Goal: Communication & Community: Participate in discussion

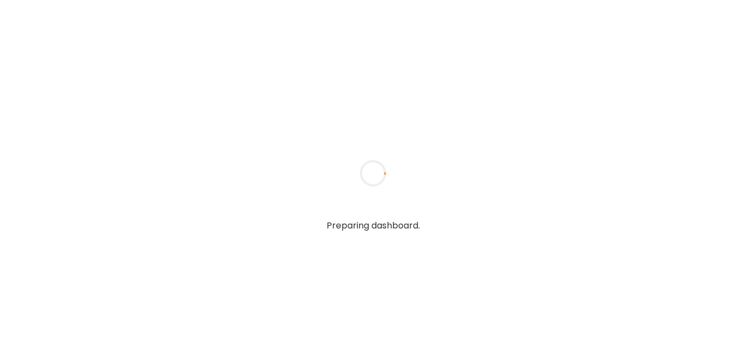
type input "******"
type input "**********"
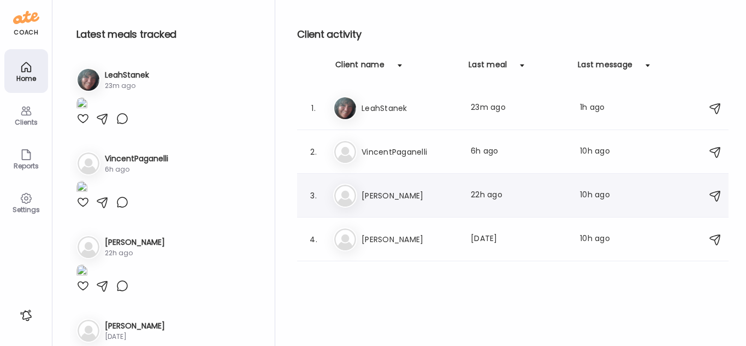
type input "**********"
click at [423, 192] on h3 "[PERSON_NAME]" at bounding box center [410, 195] width 96 height 13
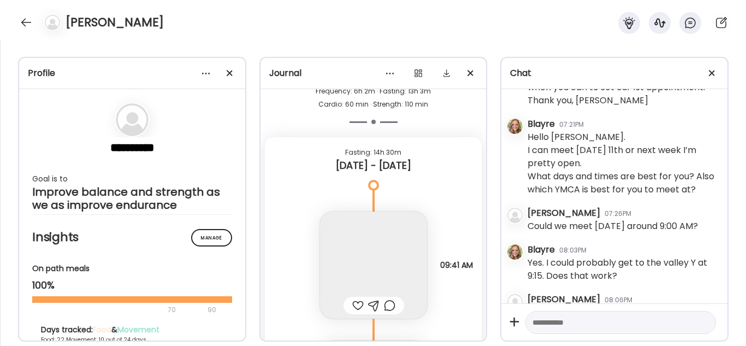
scroll to position [3998, 0]
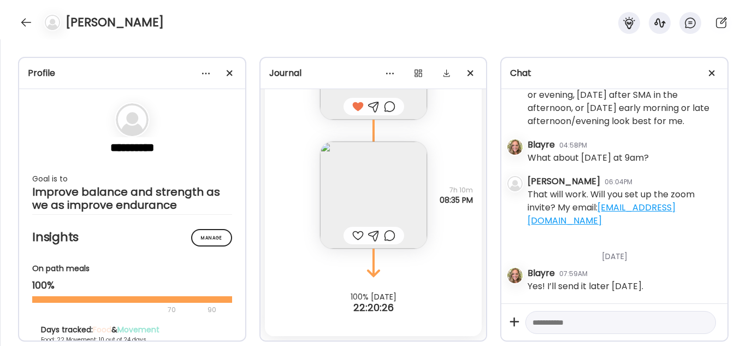
click at [583, 322] on textarea at bounding box center [610, 322] width 157 height 13
type textarea "*"
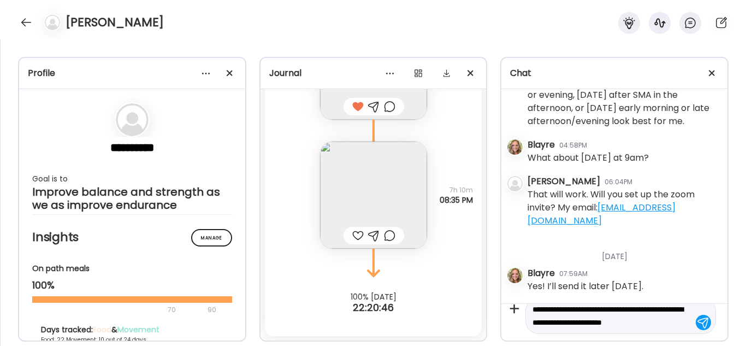
scroll to position [26, 0]
type textarea "**********"
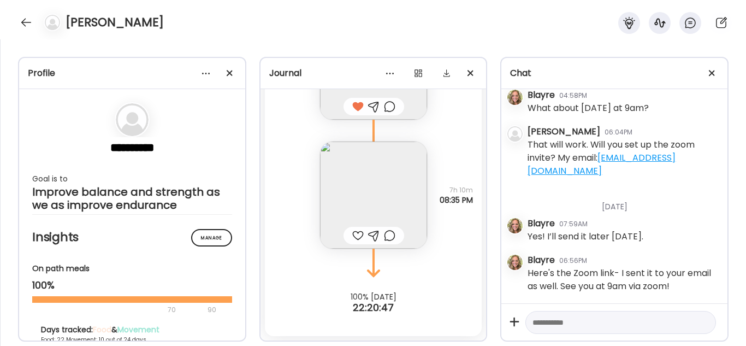
scroll to position [4048, 0]
click at [583, 322] on textarea at bounding box center [610, 322] width 157 height 13
paste textarea "**********"
type textarea "**********"
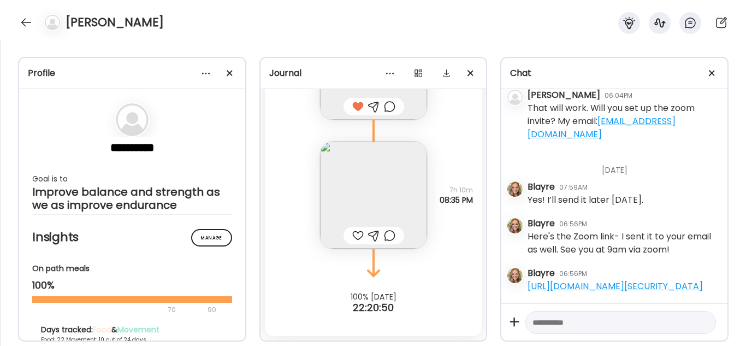
scroll to position [4111, 0]
click at [25, 18] on div at bounding box center [25, 22] width 17 height 17
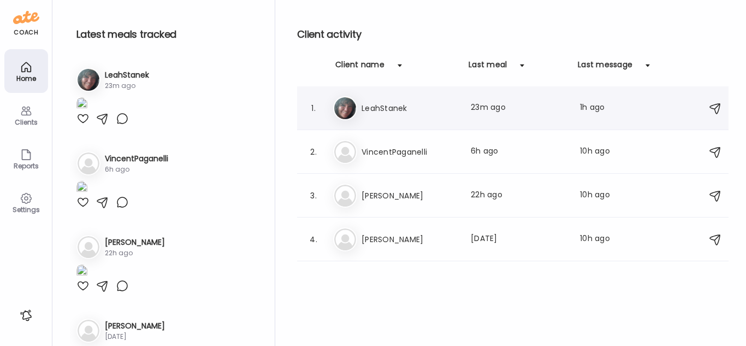
click at [419, 114] on h3 "LeahStanek" at bounding box center [410, 108] width 96 height 13
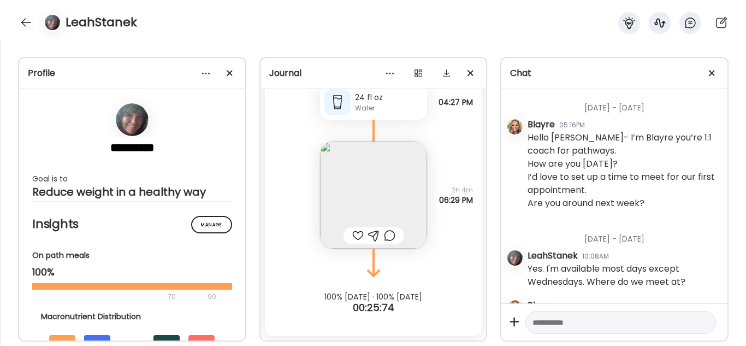
scroll to position [6377, 0]
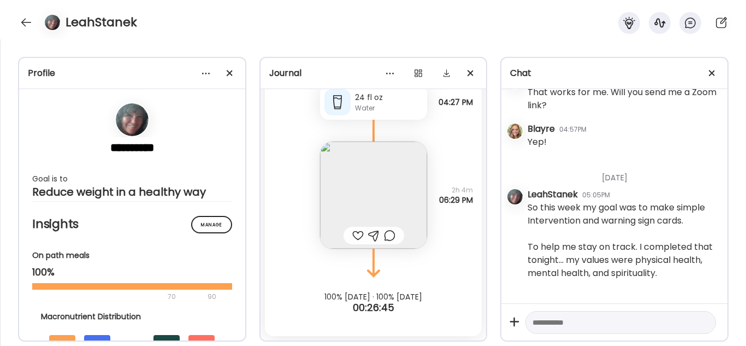
click at [352, 234] on div at bounding box center [357, 235] width 11 height 13
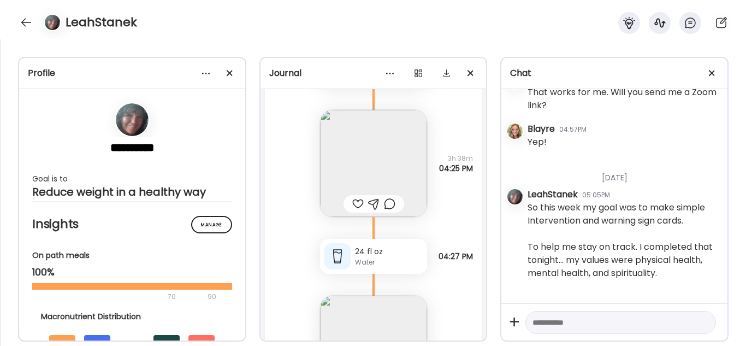
scroll to position [35468, 0]
click at [352, 203] on div at bounding box center [357, 204] width 11 height 13
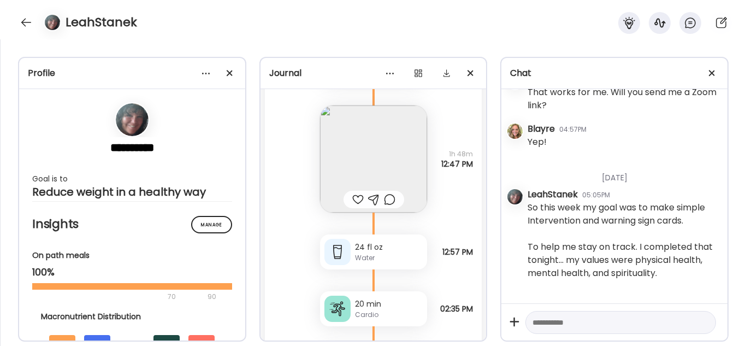
click at [352, 199] on div at bounding box center [357, 199] width 11 height 13
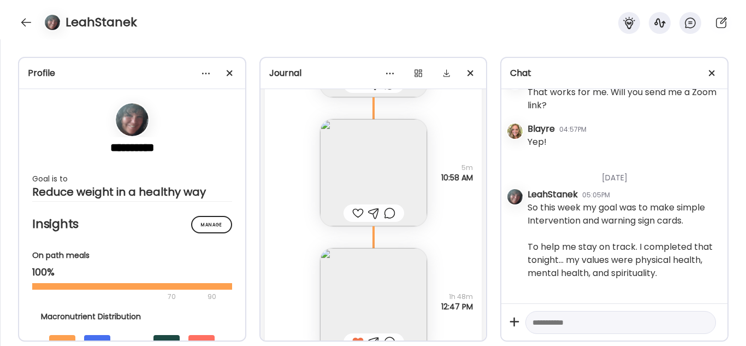
scroll to position [35031, 0]
click at [353, 210] on div at bounding box center [357, 213] width 11 height 13
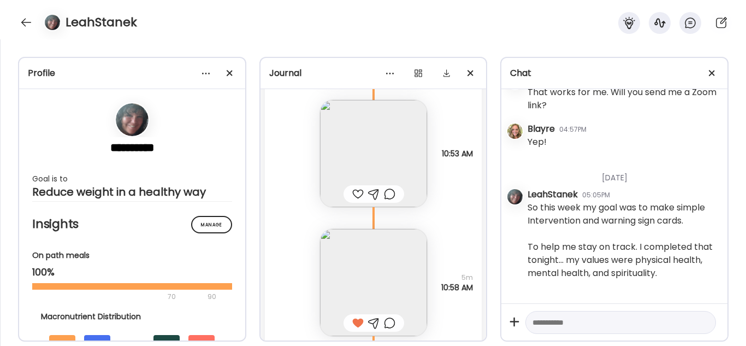
click at [352, 188] on div at bounding box center [357, 193] width 11 height 13
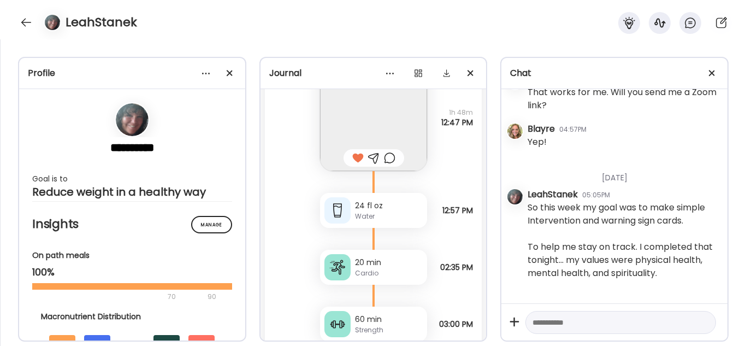
scroll to position [35216, 0]
click at [609, 180] on div "[DATE]" at bounding box center [623, 173] width 191 height 29
click at [570, 322] on textarea at bounding box center [610, 322] width 157 height 13
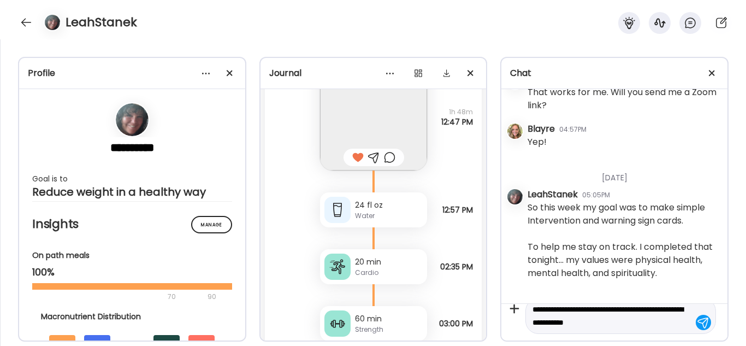
type textarea "**********"
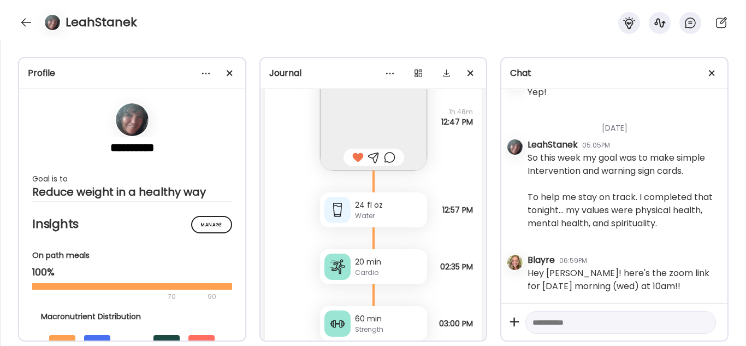
scroll to position [5864, 0]
click at [570, 322] on textarea at bounding box center [610, 322] width 157 height 13
paste textarea "**********"
type textarea "**********"
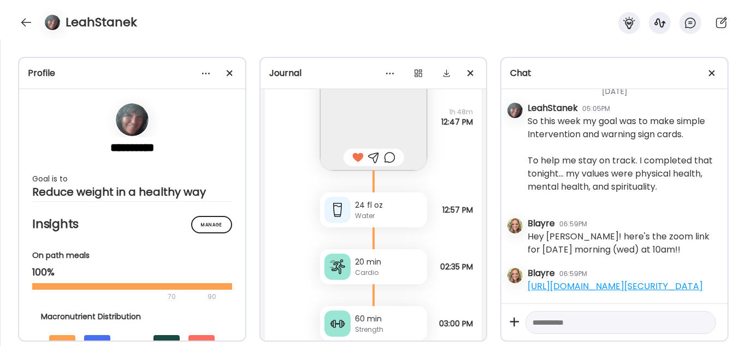
scroll to position [5940, 0]
click at [25, 19] on div at bounding box center [25, 22] width 17 height 17
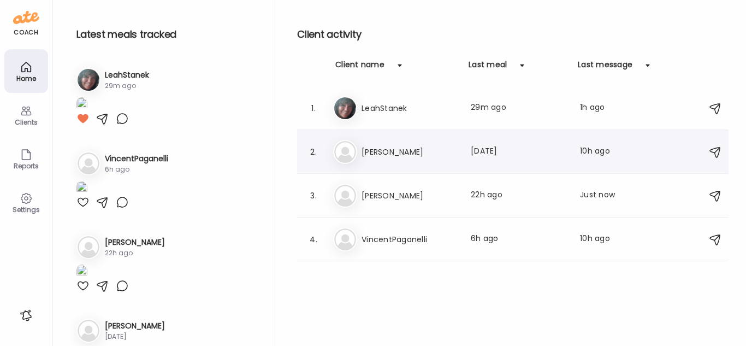
click at [394, 161] on div "Ol Olivia Murugi Last meal: 2d ago Last message: 10h ago Thanks and see you 😊" at bounding box center [514, 152] width 363 height 24
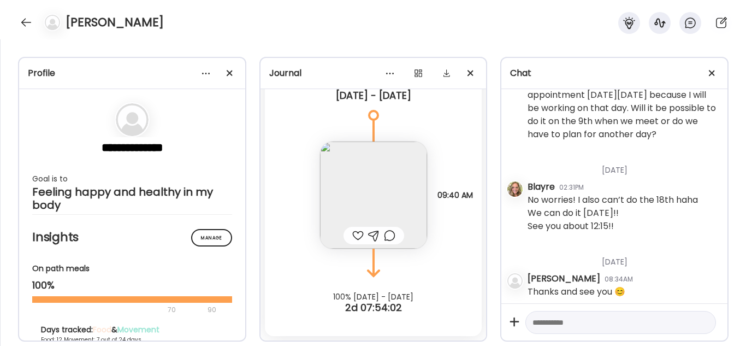
scroll to position [5009, 0]
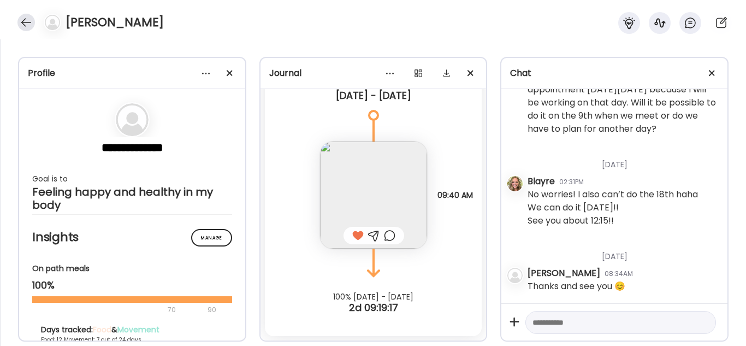
click at [26, 19] on div at bounding box center [25, 22] width 17 height 17
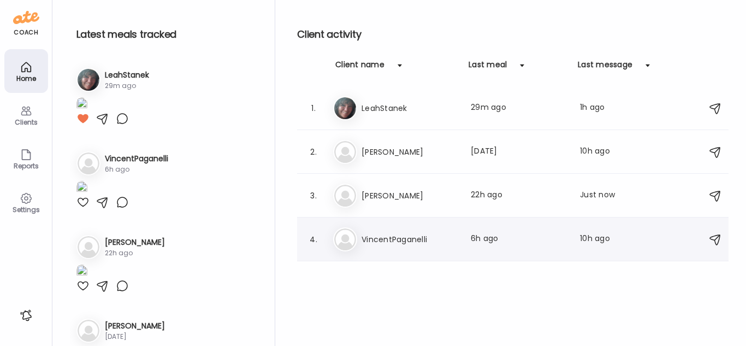
click at [422, 248] on div "Vi VincentPaganelli Last meal: 6h ago Last message: 10h ago You: Sounds good! T…" at bounding box center [514, 239] width 363 height 24
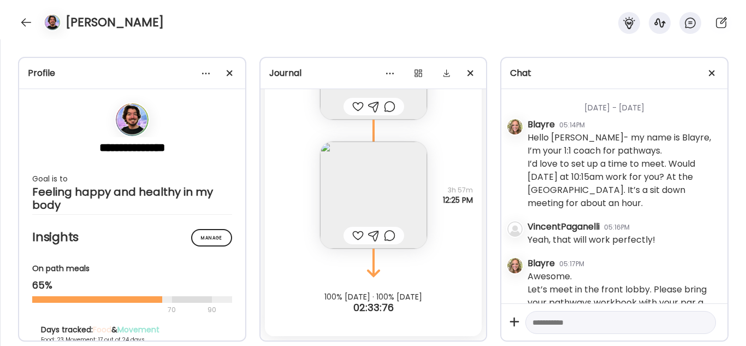
scroll to position [3442, 0]
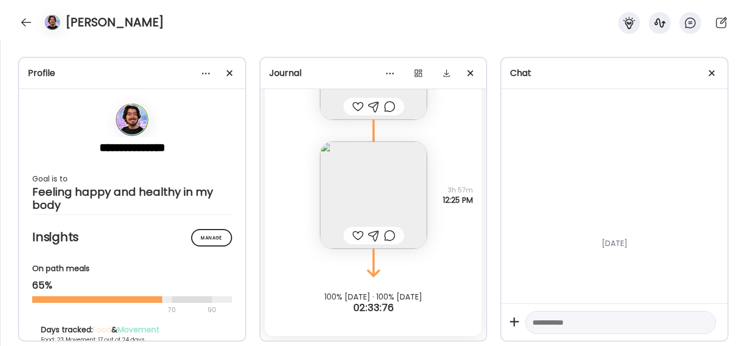
click at [353, 234] on div at bounding box center [357, 235] width 11 height 13
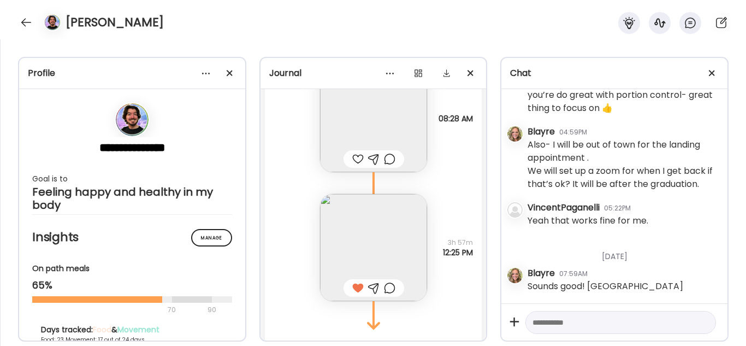
scroll to position [32354, 0]
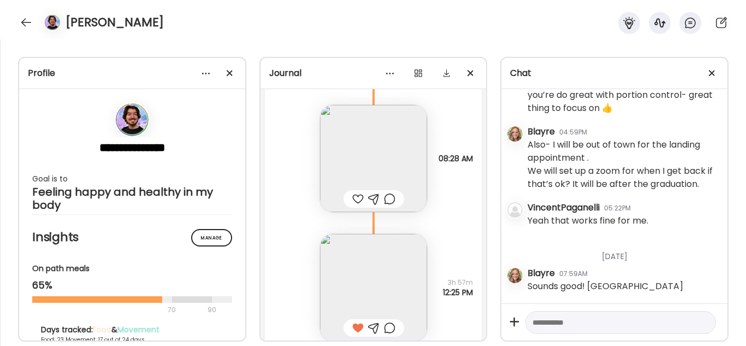
click at [354, 205] on div at bounding box center [357, 198] width 11 height 13
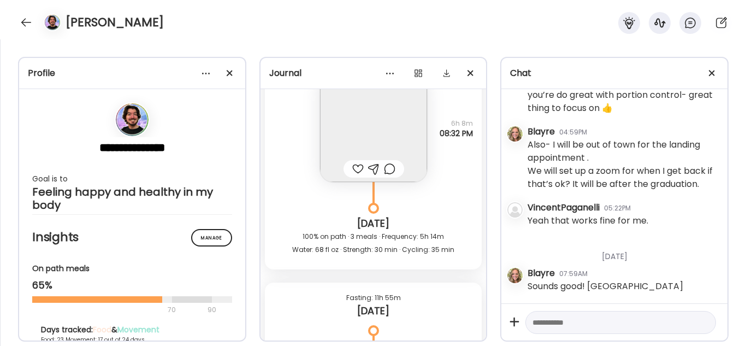
scroll to position [32102, 0]
click at [352, 176] on div at bounding box center [357, 169] width 11 height 13
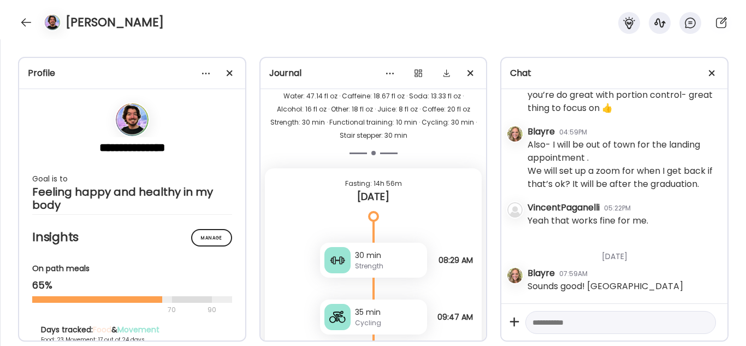
scroll to position [31449, 0]
click at [20, 20] on div at bounding box center [25, 22] width 17 height 17
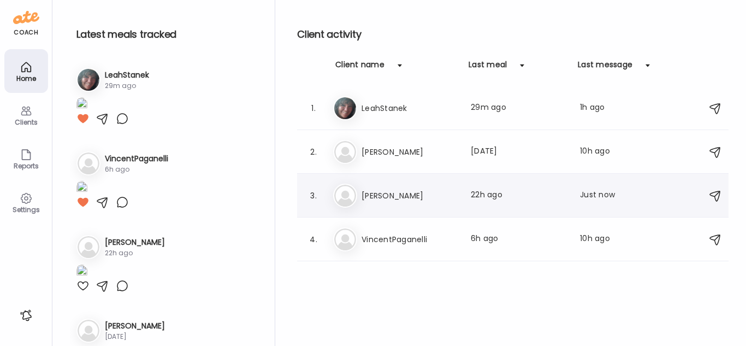
click at [403, 206] on div "Pa Paul Sturm Last meal: 22h ago Last message: Just now You: https://us02web.zo…" at bounding box center [514, 195] width 363 height 24
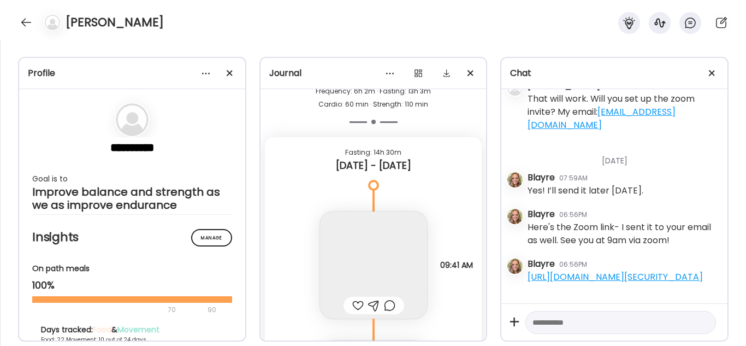
scroll to position [19294, 0]
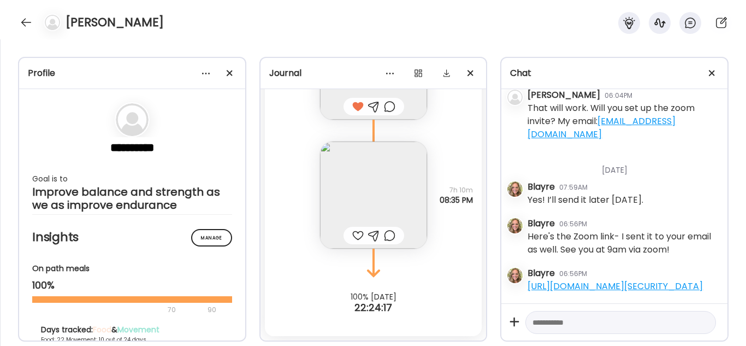
click at [352, 238] on div at bounding box center [357, 235] width 11 height 13
click at [31, 25] on div at bounding box center [25, 22] width 17 height 17
